Goal: Task Accomplishment & Management: Complete application form

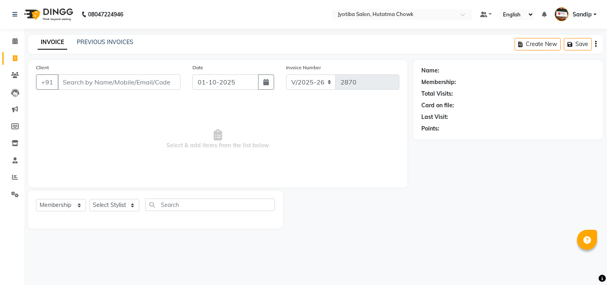
select select "556"
select select "membership"
click at [103, 41] on link "PREVIOUS INVOICES" at bounding box center [105, 41] width 56 height 7
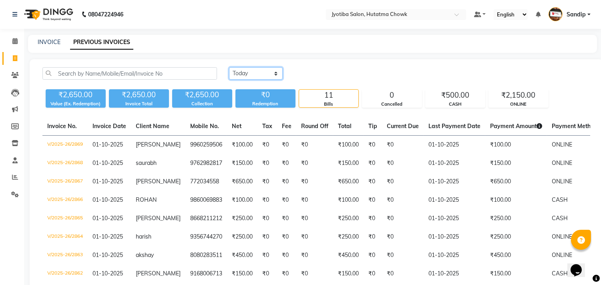
click at [252, 77] on select "Today Yesterday Custom Range" at bounding box center [256, 73] width 54 height 12
click at [229, 67] on select "Today Yesterday Custom Range" at bounding box center [256, 73] width 54 height 12
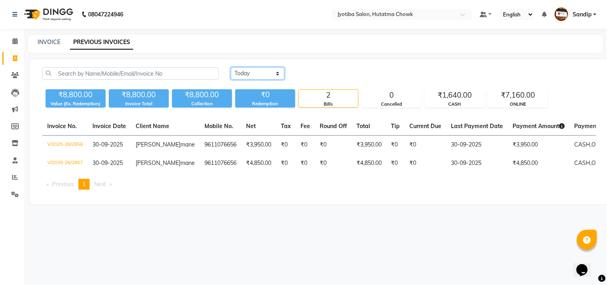
click at [254, 74] on select "Today Yesterday Custom Range" at bounding box center [258, 73] width 54 height 12
select select "today"
click at [231, 67] on select "Today Yesterday Custom Range" at bounding box center [258, 73] width 54 height 12
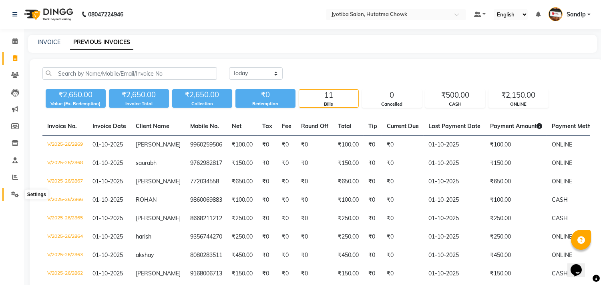
click at [12, 191] on icon at bounding box center [15, 194] width 8 height 6
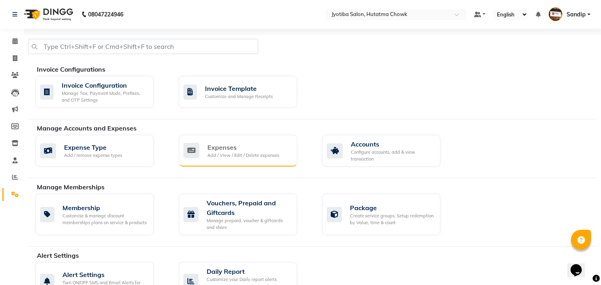
click at [266, 152] on div "Add / View / Edit / Delete expenses" at bounding box center [243, 155] width 72 height 7
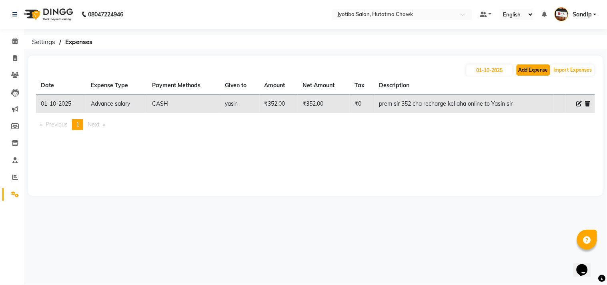
click at [533, 70] on button "Add Expense" at bounding box center [534, 69] width 34 height 11
select select "1"
select select "1663"
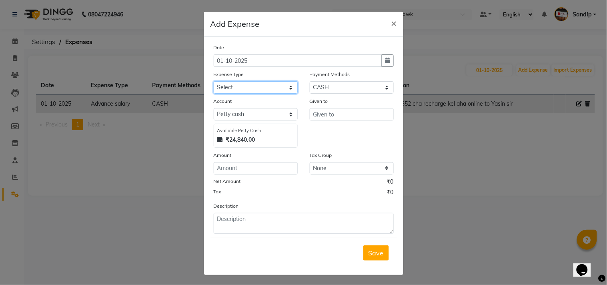
click at [245, 90] on select "Select Advance salary Advance salary ajaj Bank charges Car maintenance Cash tra…" at bounding box center [256, 87] width 84 height 12
select select "18043"
click at [214, 81] on select "Select Advance salary Advance salary ajaj Bank charges Car maintenance Cash tra…" at bounding box center [256, 87] width 84 height 12
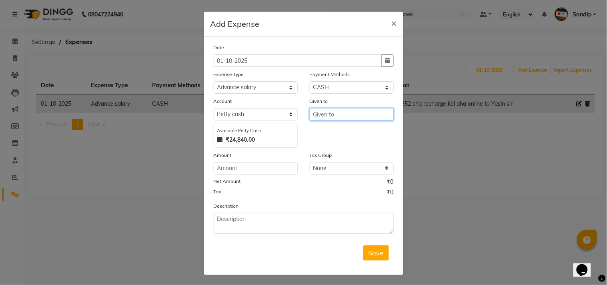
click at [346, 116] on input "text" at bounding box center [352, 114] width 84 height 12
click at [340, 131] on button "Su resh" at bounding box center [349, 131] width 79 height 13
type input "Suresh"
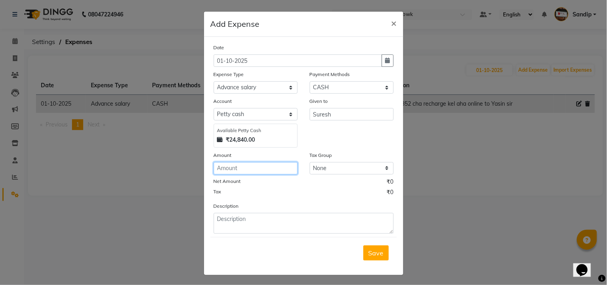
click at [243, 165] on input "number" at bounding box center [256, 168] width 84 height 12
type input "3000"
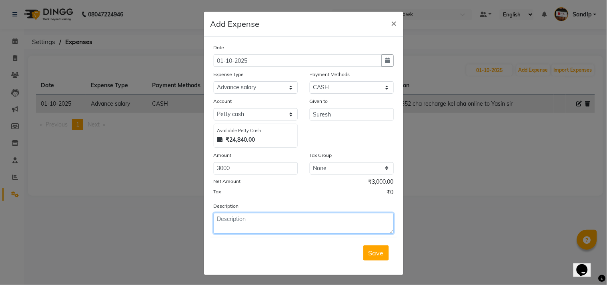
click at [255, 223] on textarea at bounding box center [304, 223] width 180 height 21
click at [219, 227] on textarea "prem sir online payment 3000 to suresh kaka (javana sathi inadvance" at bounding box center [304, 223] width 180 height 21
click at [242, 227] on textarea "prem sir online payment 3000 to suresh kaka (javana sathi in advance" at bounding box center [304, 223] width 180 height 21
type textarea "prem sir online payment 3000 to suresh kaka (javana sathi in advance)"
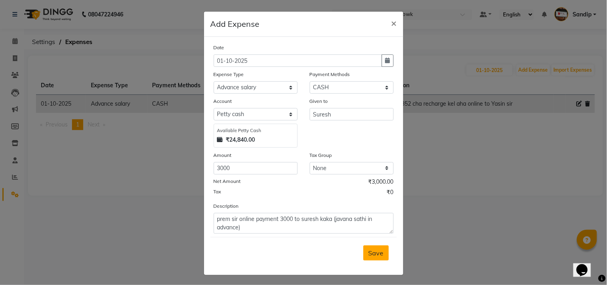
click at [372, 253] on span "Save" at bounding box center [376, 253] width 15 height 8
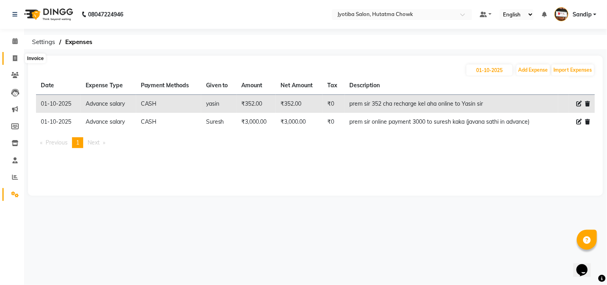
click at [17, 61] on span at bounding box center [15, 58] width 14 height 9
select select "service"
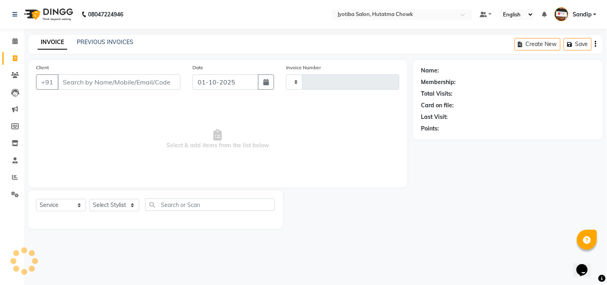
type input "2870"
select select "556"
select select "membership"
click at [526, 202] on div "Name: Membership: Total Visits: Card on file: Last Visit: Points:" at bounding box center [511, 144] width 196 height 168
select select "556"
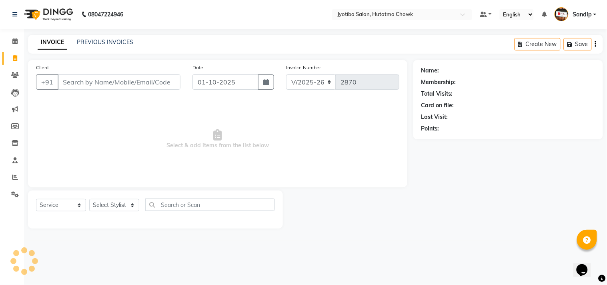
select select "membership"
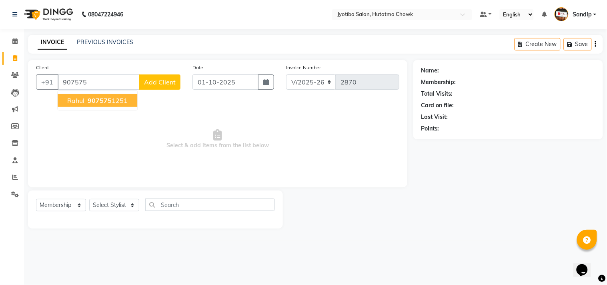
click at [100, 102] on span "907575" at bounding box center [100, 100] width 24 height 8
type input "9075751251"
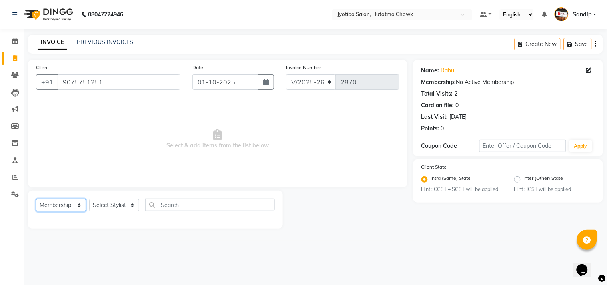
click at [43, 199] on select "Select Service Product Membership Package Voucher Prepaid Gift Card" at bounding box center [61, 205] width 50 height 12
click at [36, 199] on select "Select Service Product Membership Package Voucher Prepaid Gift Card" at bounding box center [61, 205] width 50 height 12
click at [63, 202] on select "Select Service Product Membership Package Voucher Prepaid Gift Card" at bounding box center [61, 205] width 50 height 12
select select "service"
click at [36, 199] on select "Select Service Product Membership Package Voucher Prepaid Gift Card" at bounding box center [61, 205] width 50 height 12
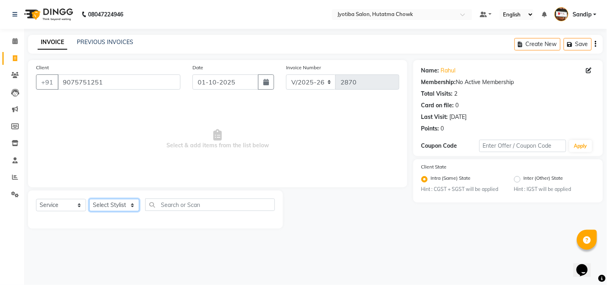
click at [109, 207] on select "Select Stylist [PERSON_NAME] [PERSON_NAME] [PERSON_NAME] prem Sandip [PERSON_NA…" at bounding box center [114, 205] width 50 height 12
select select "81229"
click at [89, 199] on select "Select Stylist [PERSON_NAME] [PERSON_NAME] [PERSON_NAME] prem Sandip [PERSON_NA…" at bounding box center [114, 205] width 50 height 12
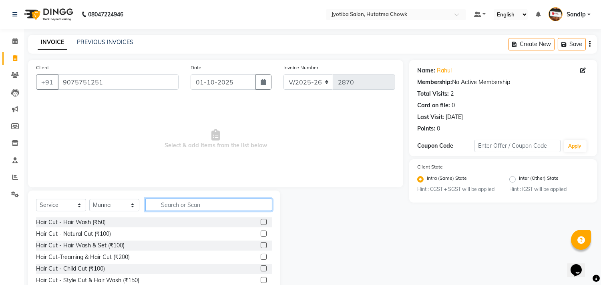
click at [164, 202] on input "text" at bounding box center [208, 204] width 127 height 12
type input "100"
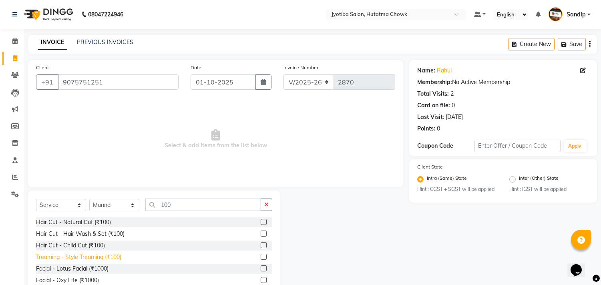
click at [76, 257] on div "Treaming - Style Treaming (₹100)" at bounding box center [78, 257] width 85 height 8
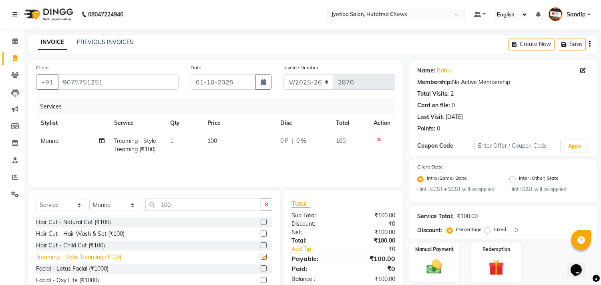
checkbox input "false"
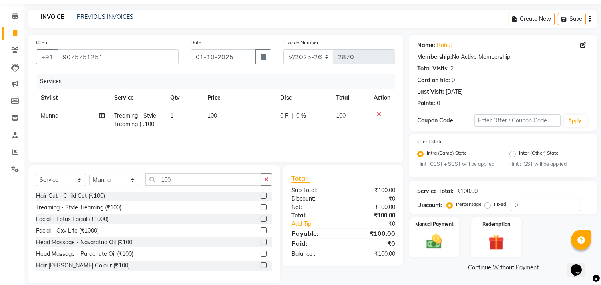
scroll to position [35, 0]
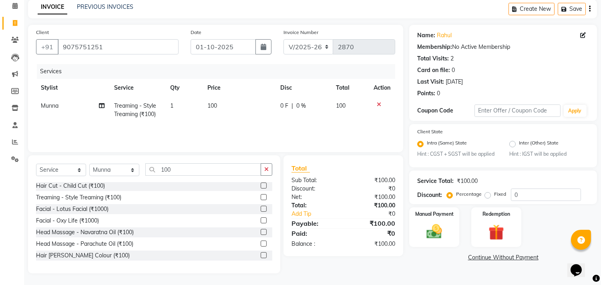
click at [477, 261] on link "Continue Without Payment" at bounding box center [503, 257] width 184 height 8
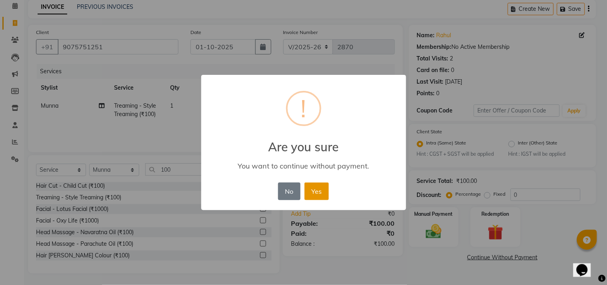
click at [319, 198] on button "Yes" at bounding box center [317, 191] width 24 height 18
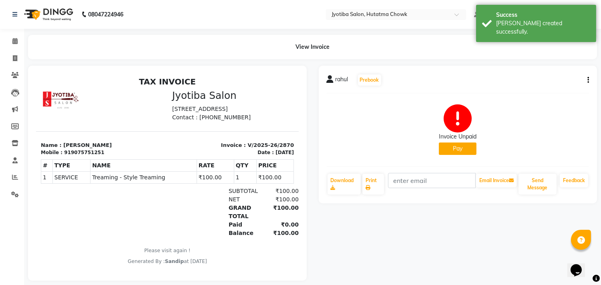
click at [452, 152] on button "Pay" at bounding box center [458, 148] width 38 height 12
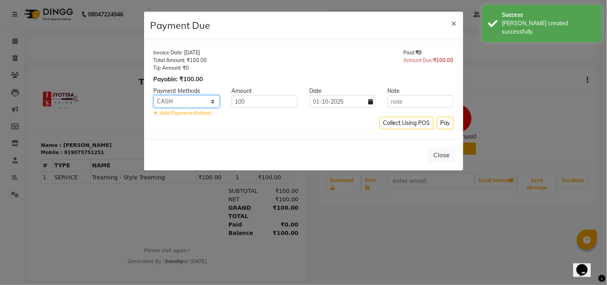
click at [195, 100] on select "CASH ONLINE CARD" at bounding box center [187, 101] width 66 height 12
select select "3"
click at [154, 95] on select "CASH ONLINE CARD" at bounding box center [187, 101] width 66 height 12
click at [446, 121] on button "Pay" at bounding box center [445, 123] width 17 height 12
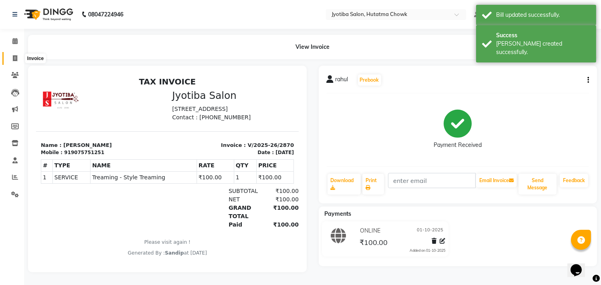
click at [13, 57] on icon at bounding box center [15, 58] width 4 height 6
select select "556"
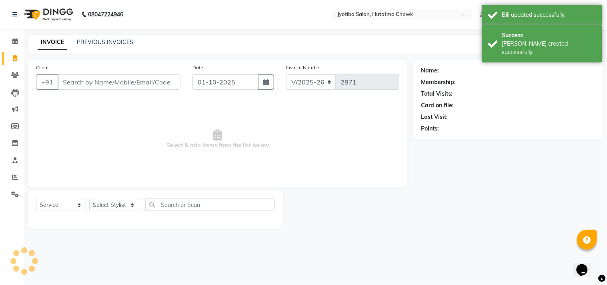
select select "membership"
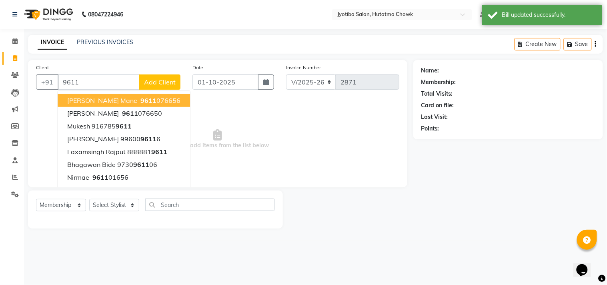
click at [140, 98] on span "9611" at bounding box center [148, 100] width 16 height 8
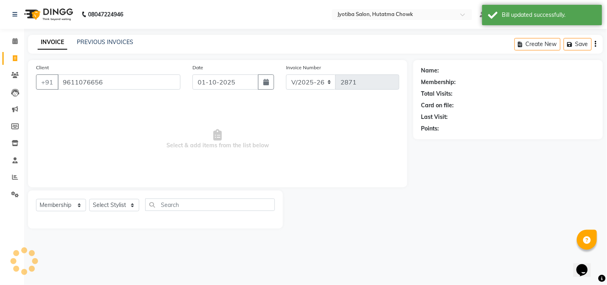
type input "9611076656"
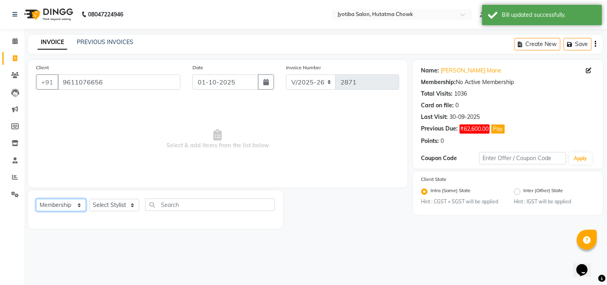
click at [52, 202] on select "Select Service Product Membership Package Voucher Prepaid Gift Card" at bounding box center [61, 205] width 50 height 12
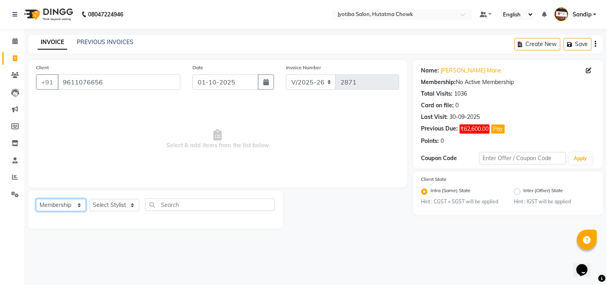
select select "service"
click at [36, 199] on select "Select Service Product Membership Package Voucher Prepaid Gift Card" at bounding box center [61, 205] width 50 height 12
click at [114, 205] on select "Select Stylist [PERSON_NAME] [PERSON_NAME] [PERSON_NAME] prem Sandip [PERSON_NA…" at bounding box center [114, 205] width 50 height 12
select select "7208"
click at [89, 199] on select "Select Stylist [PERSON_NAME] [PERSON_NAME] [PERSON_NAME] prem Sandip [PERSON_NA…" at bounding box center [114, 205] width 50 height 12
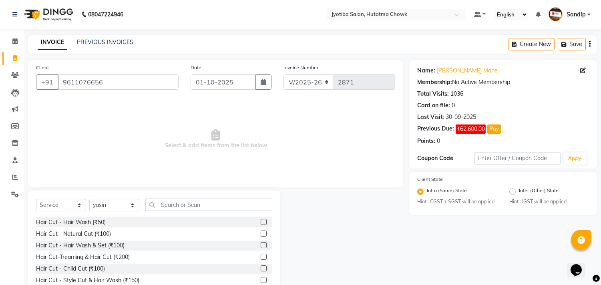
click at [121, 197] on div "Select Service Product Membership Package Voucher Prepaid Gift Card Select Styl…" at bounding box center [154, 249] width 252 height 118
click at [174, 204] on input "text" at bounding box center [208, 204] width 127 height 12
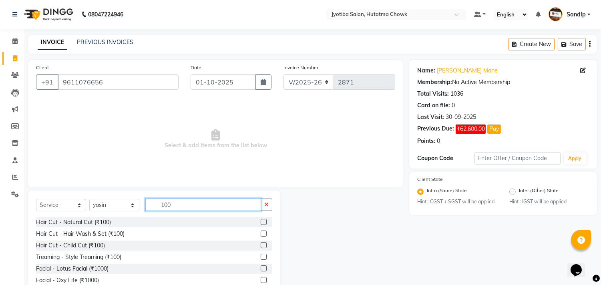
type input "100"
click at [107, 262] on div "Treaming - Style Treaming (₹100)" at bounding box center [154, 257] width 236 height 10
click at [99, 259] on div "Treaming - Style Treaming (₹100)" at bounding box center [78, 257] width 85 height 8
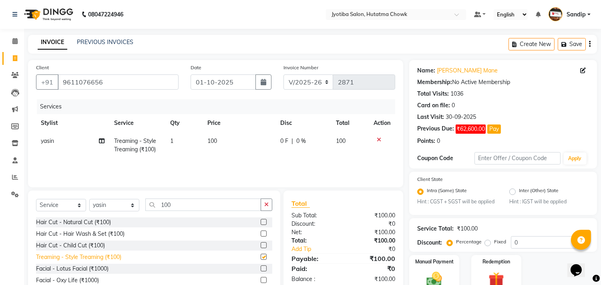
checkbox input "false"
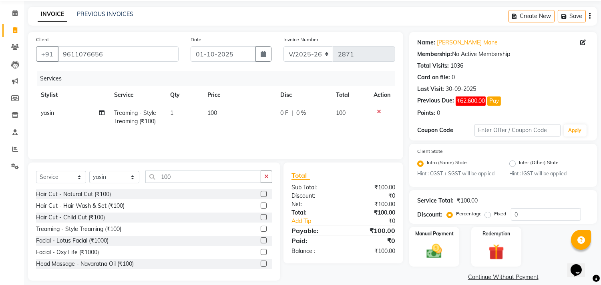
scroll to position [38, 0]
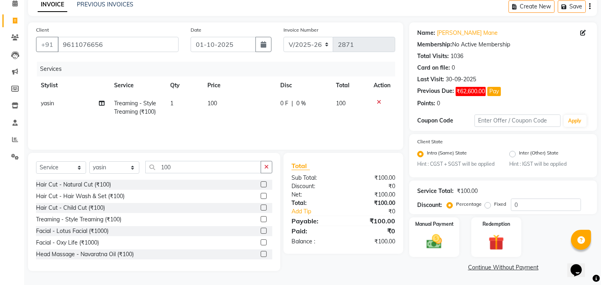
click at [481, 271] on link "Continue Without Payment" at bounding box center [503, 267] width 184 height 8
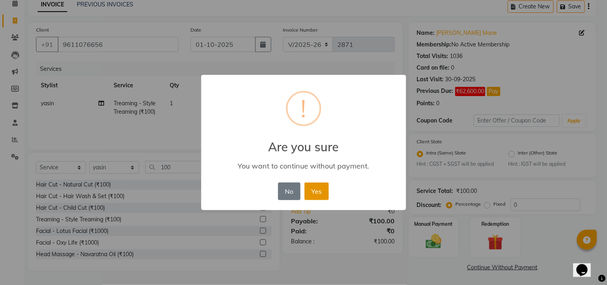
click at [325, 194] on button "Yes" at bounding box center [317, 191] width 24 height 18
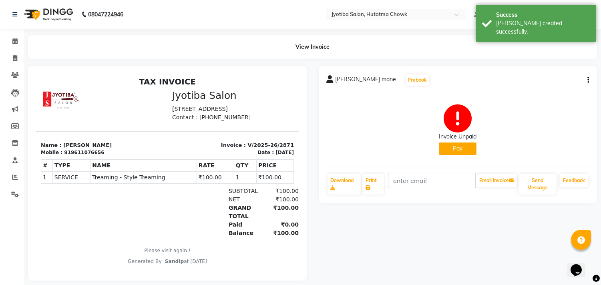
click at [450, 153] on button "Pay" at bounding box center [458, 148] width 38 height 12
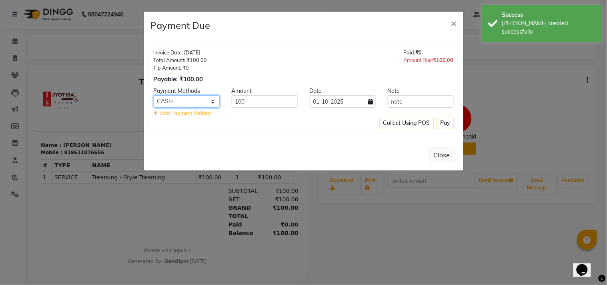
click at [190, 100] on select "CASH ONLINE CARD" at bounding box center [187, 101] width 66 height 12
click at [154, 95] on select "CASH ONLINE CARD" at bounding box center [187, 101] width 66 height 12
click at [190, 106] on select "CASH ONLINE CARD" at bounding box center [187, 101] width 66 height 12
select select "3"
click at [154, 95] on select "CASH ONLINE CARD" at bounding box center [187, 101] width 66 height 12
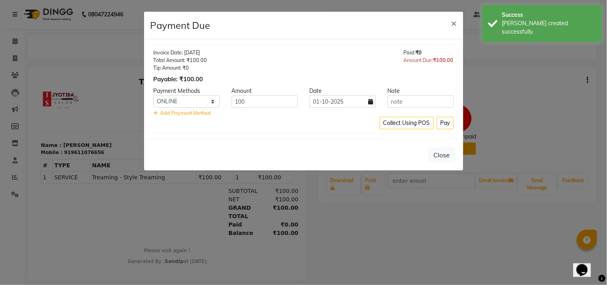
click at [447, 116] on div "Add Payment Method" at bounding box center [304, 113] width 300 height 8
click at [443, 120] on button "Pay" at bounding box center [445, 123] width 17 height 12
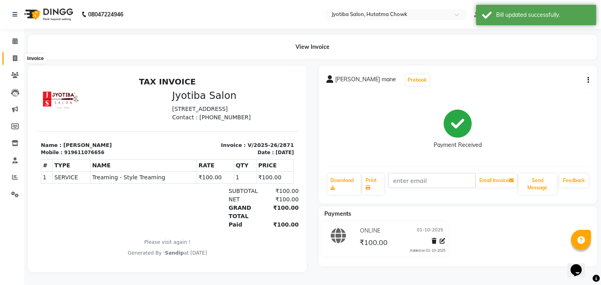
click at [13, 62] on span at bounding box center [15, 58] width 14 height 9
select select "service"
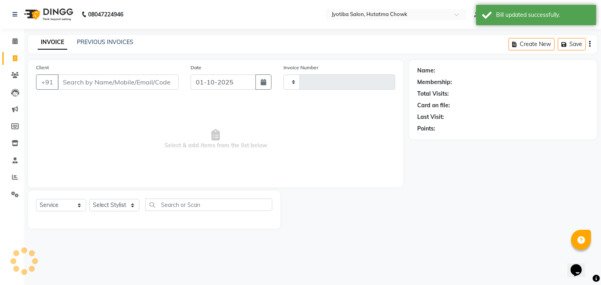
type input "2872"
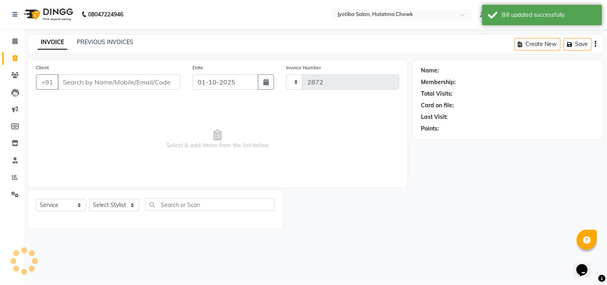
select select "556"
select select "membership"
click at [104, 42] on link "PREVIOUS INVOICES" at bounding box center [105, 41] width 56 height 7
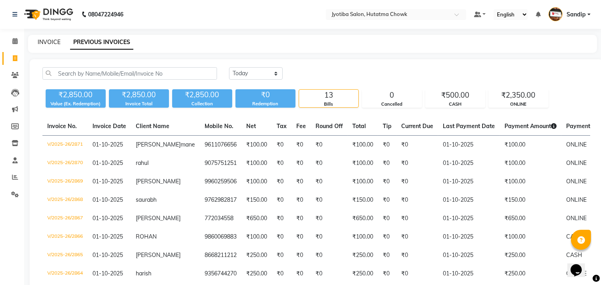
click at [49, 40] on link "INVOICE" at bounding box center [49, 41] width 23 height 7
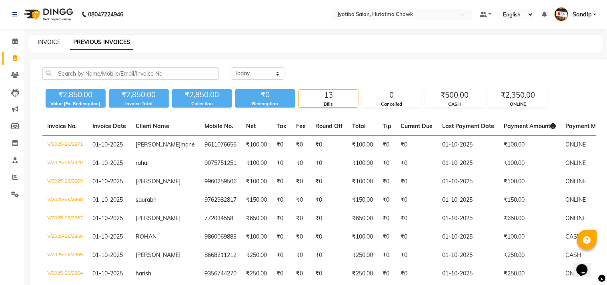
select select "556"
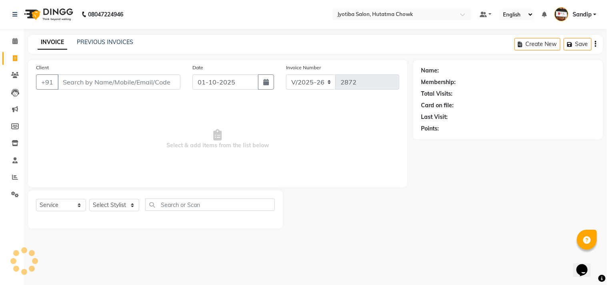
select select "membership"
click at [105, 40] on link "PREVIOUS INVOICES" at bounding box center [105, 41] width 56 height 7
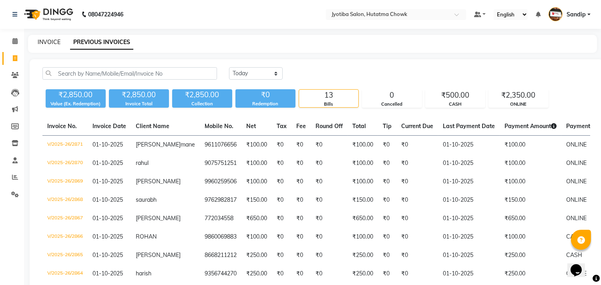
click at [49, 40] on link "INVOICE" at bounding box center [49, 41] width 23 height 7
select select "service"
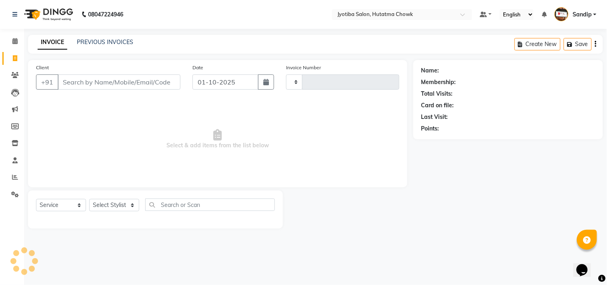
type input "2872"
select select "556"
select select "membership"
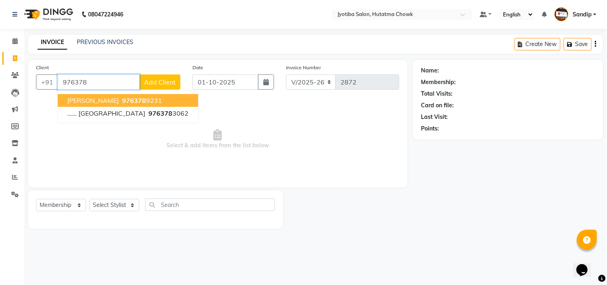
click at [131, 96] on ngb-highlight "976378 9231" at bounding box center [141, 100] width 42 height 8
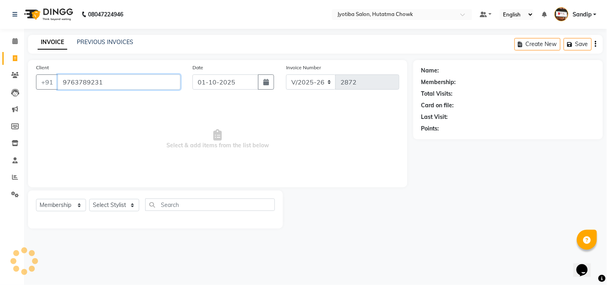
type input "9763789231"
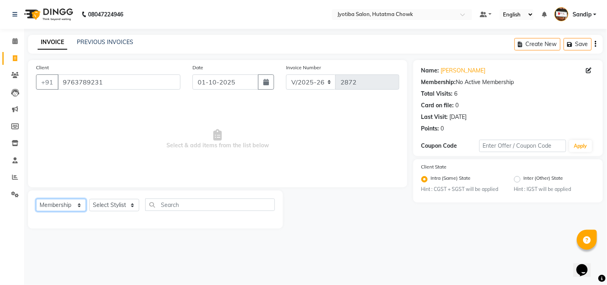
click at [61, 207] on select "Select Service Product Membership Package Voucher Prepaid Gift Card" at bounding box center [61, 205] width 50 height 12
select select "service"
click at [36, 199] on select "Select Service Product Membership Package Voucher Prepaid Gift Card" at bounding box center [61, 205] width 50 height 12
click at [106, 203] on select "Select Stylist [PERSON_NAME] [PERSON_NAME] [PERSON_NAME] prem Sandip [PERSON_NA…" at bounding box center [114, 205] width 50 height 12
select select "81229"
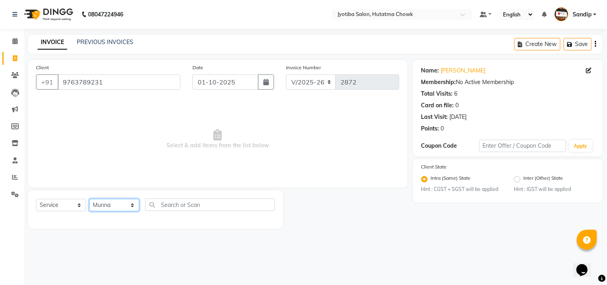
click at [89, 199] on select "Select Stylist [PERSON_NAME] [PERSON_NAME] [PERSON_NAME] prem Sandip [PERSON_NA…" at bounding box center [114, 205] width 50 height 12
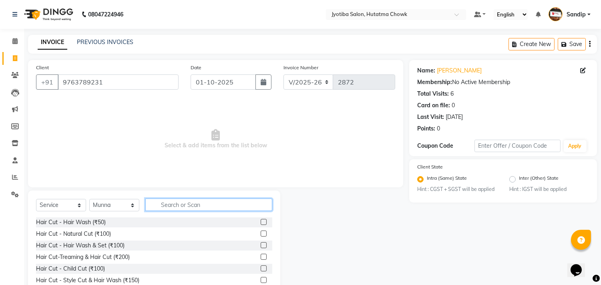
click at [166, 204] on input "text" at bounding box center [208, 204] width 127 height 12
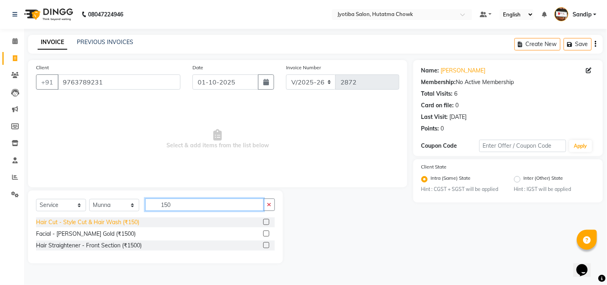
type input "150"
click at [117, 218] on div "Hair Cut - Style Cut & Hair Wash (₹150)" at bounding box center [87, 222] width 103 height 8
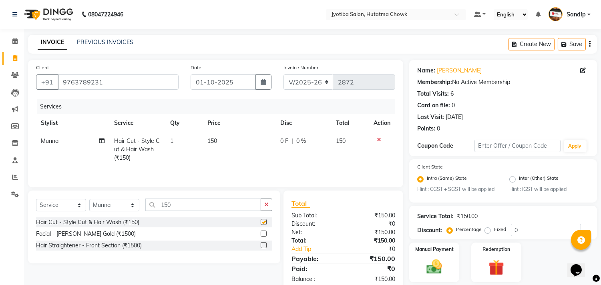
checkbox input "false"
click at [269, 211] on button "button" at bounding box center [267, 204] width 12 height 12
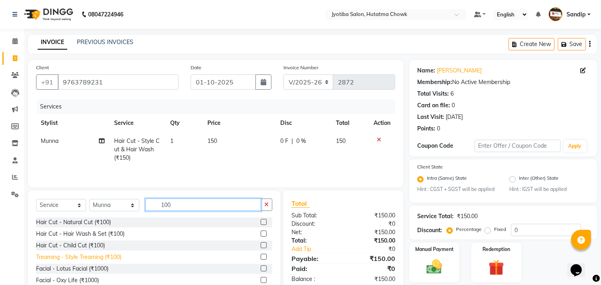
type input "100"
click at [90, 258] on div "Treaming - Style Treaming (₹100)" at bounding box center [78, 257] width 85 height 8
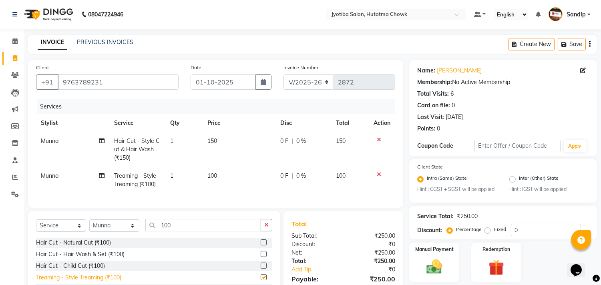
checkbox input "false"
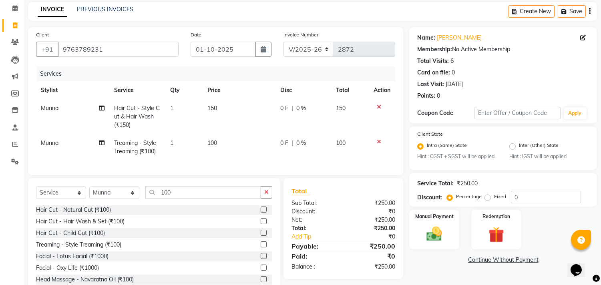
scroll to position [62, 0]
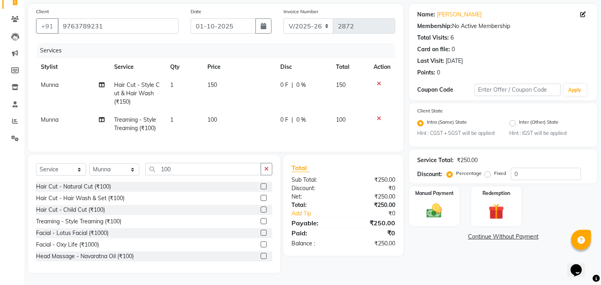
click at [481, 234] on div "Name: [PERSON_NAME] Membership: No Active Membership Total Visits: 6 Card on fi…" at bounding box center [506, 138] width 194 height 269
click at [478, 233] on link "Continue Without Payment" at bounding box center [503, 237] width 184 height 8
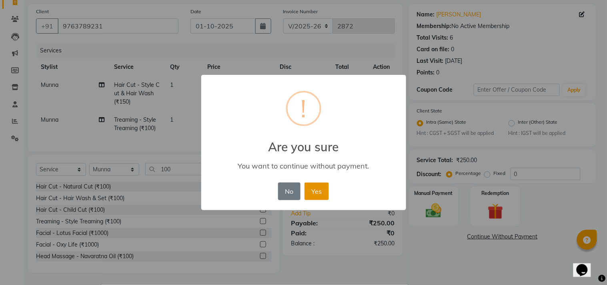
click at [317, 190] on button "Yes" at bounding box center [317, 191] width 24 height 18
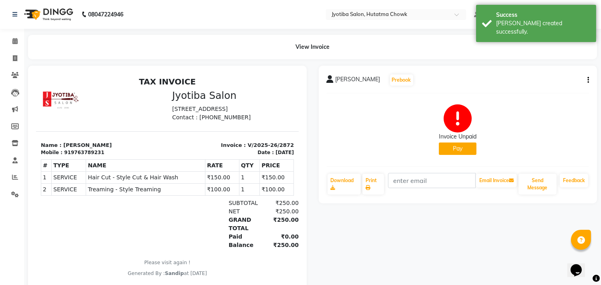
click at [450, 148] on button "Pay" at bounding box center [458, 148] width 38 height 12
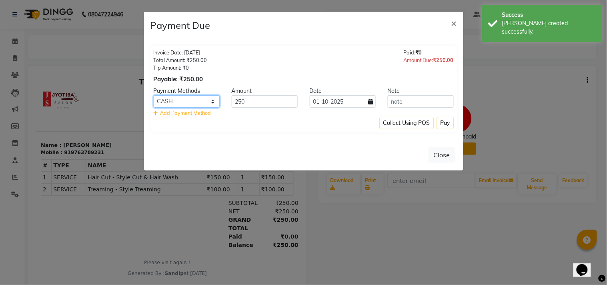
click at [175, 96] on select "CASH ONLINE CARD" at bounding box center [187, 101] width 66 height 12
select select "3"
click at [154, 95] on select "CASH ONLINE CARD" at bounding box center [187, 101] width 66 height 12
click at [443, 126] on button "Pay" at bounding box center [445, 123] width 17 height 12
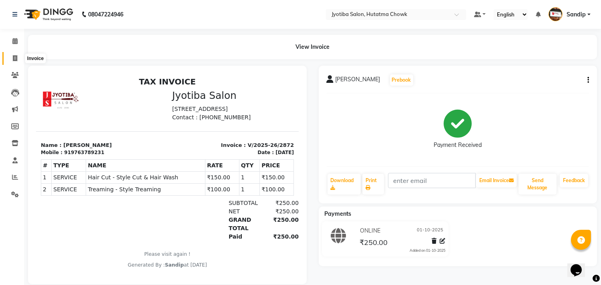
click at [12, 62] on span at bounding box center [15, 58] width 14 height 9
select select "service"
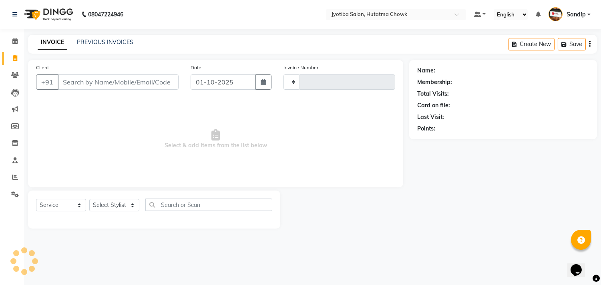
type input "2873"
select select "556"
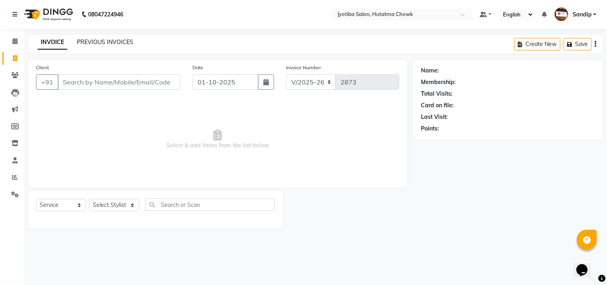
select select "membership"
click at [104, 40] on link "PREVIOUS INVOICES" at bounding box center [105, 41] width 56 height 7
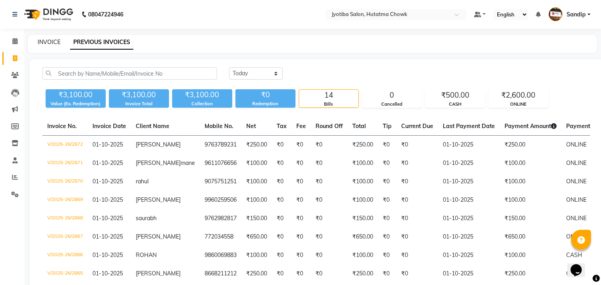
click at [48, 40] on link "INVOICE" at bounding box center [49, 41] width 23 height 7
select select "service"
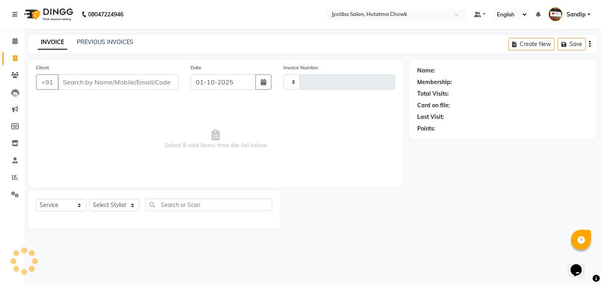
type input "2873"
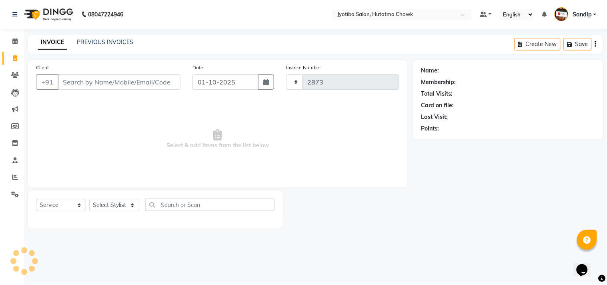
select select "556"
select select "membership"
